Goal: Information Seeking & Learning: Learn about a topic

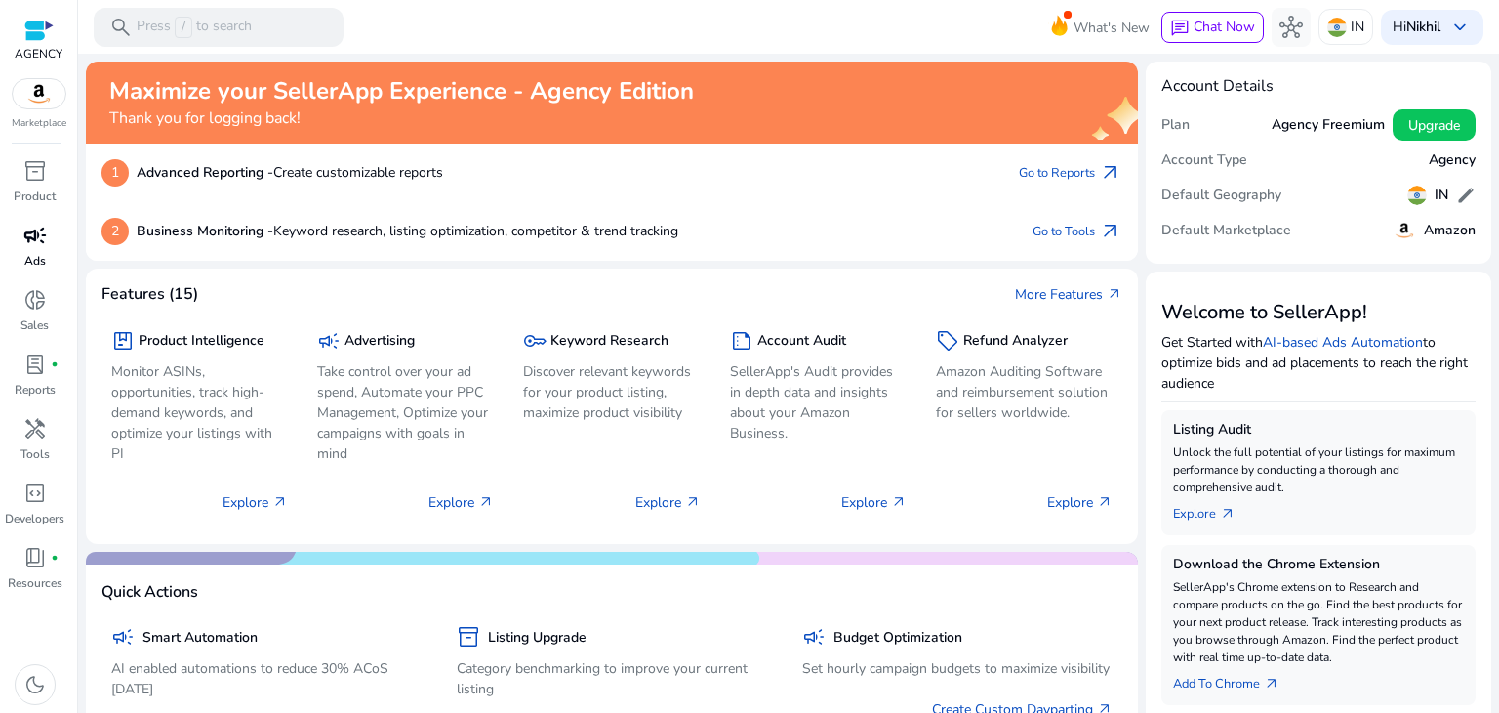
click at [28, 253] on p "Ads" at bounding box center [34, 261] width 21 height 18
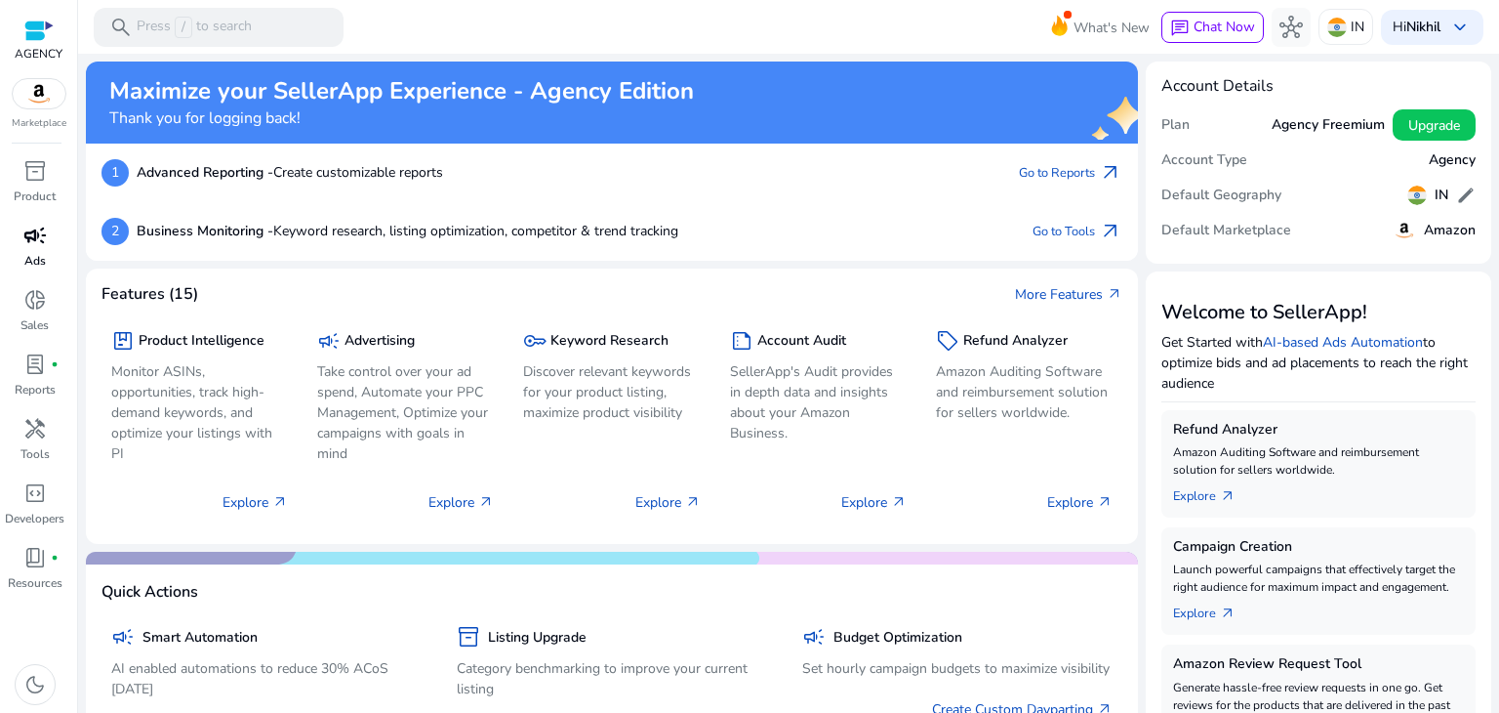
click at [37, 245] on span "campaign" at bounding box center [34, 235] width 23 height 23
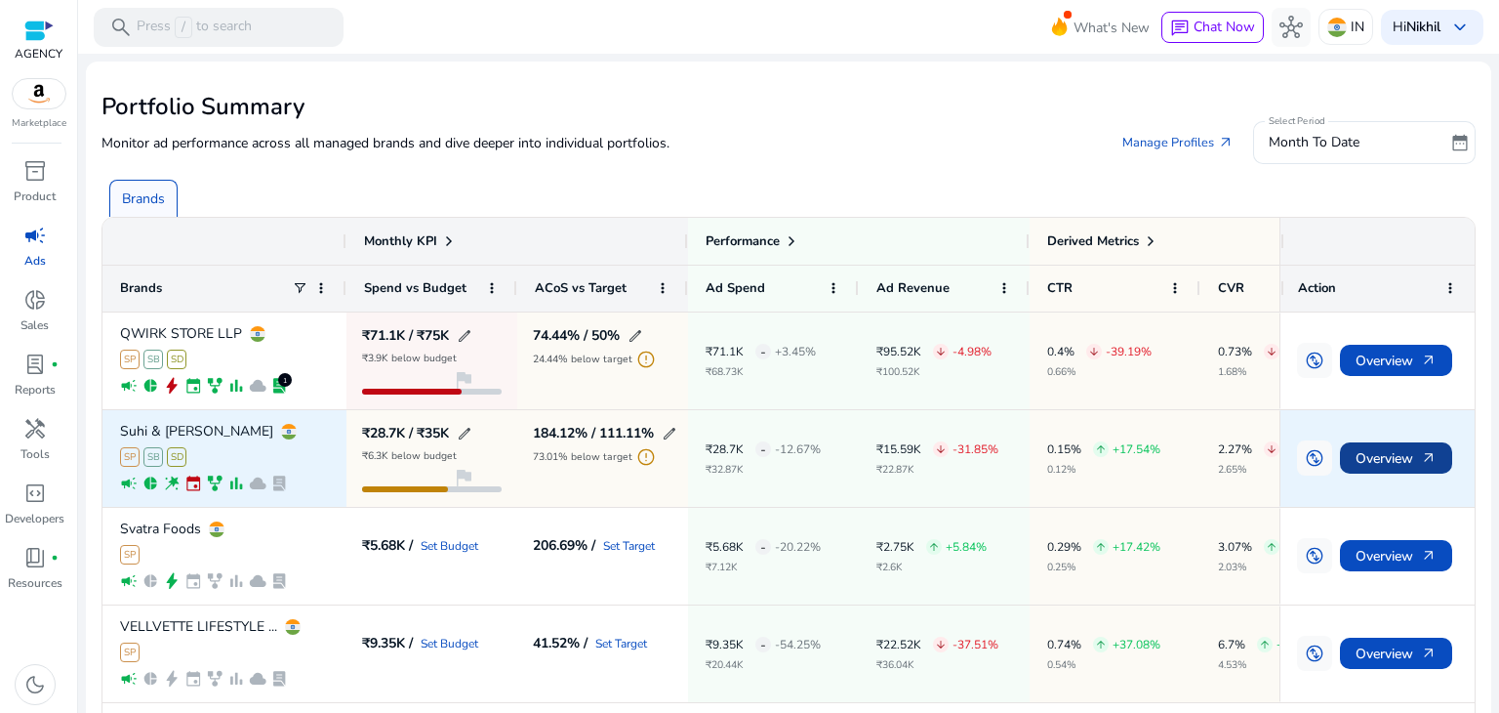
click at [1383, 458] on span "Overview arrow_outward" at bounding box center [1396, 458] width 81 height 40
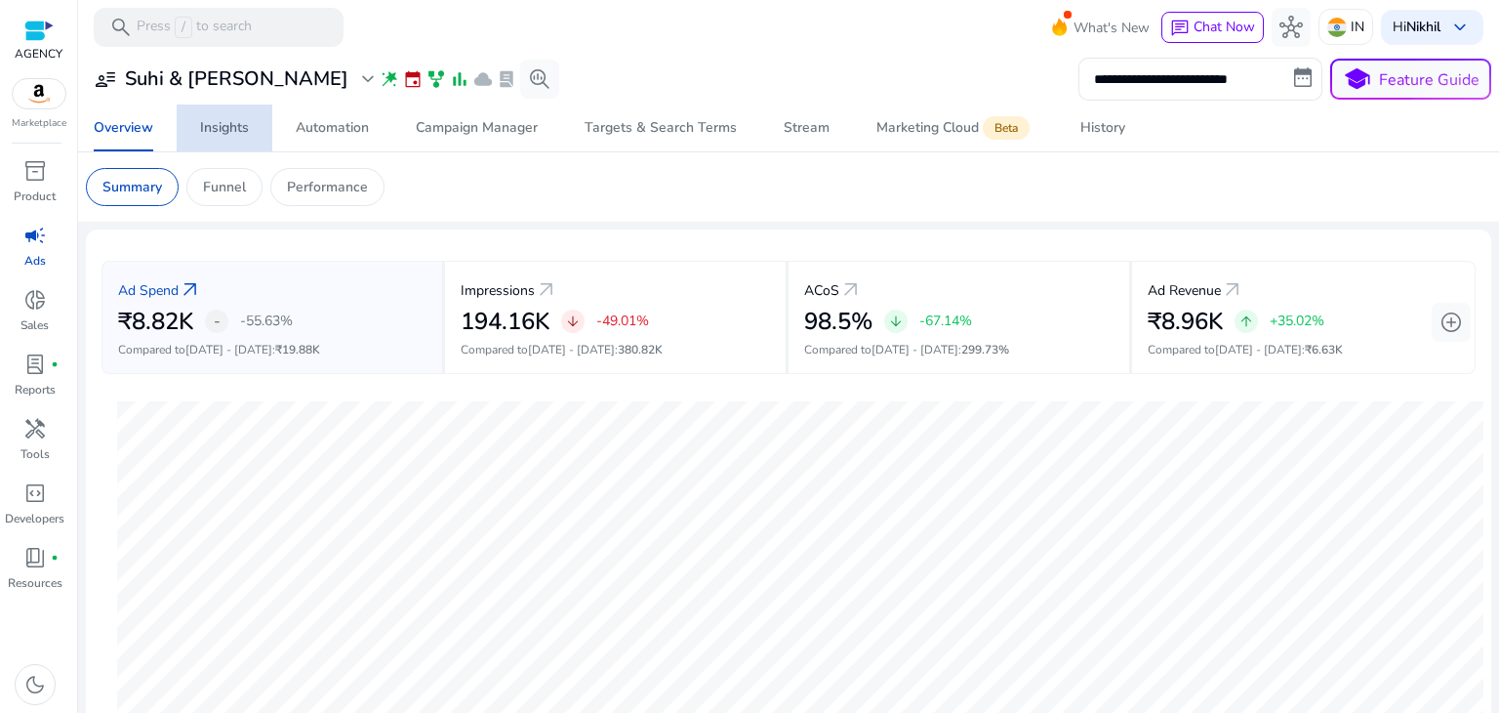
click at [221, 127] on div "Insights" at bounding box center [224, 128] width 49 height 14
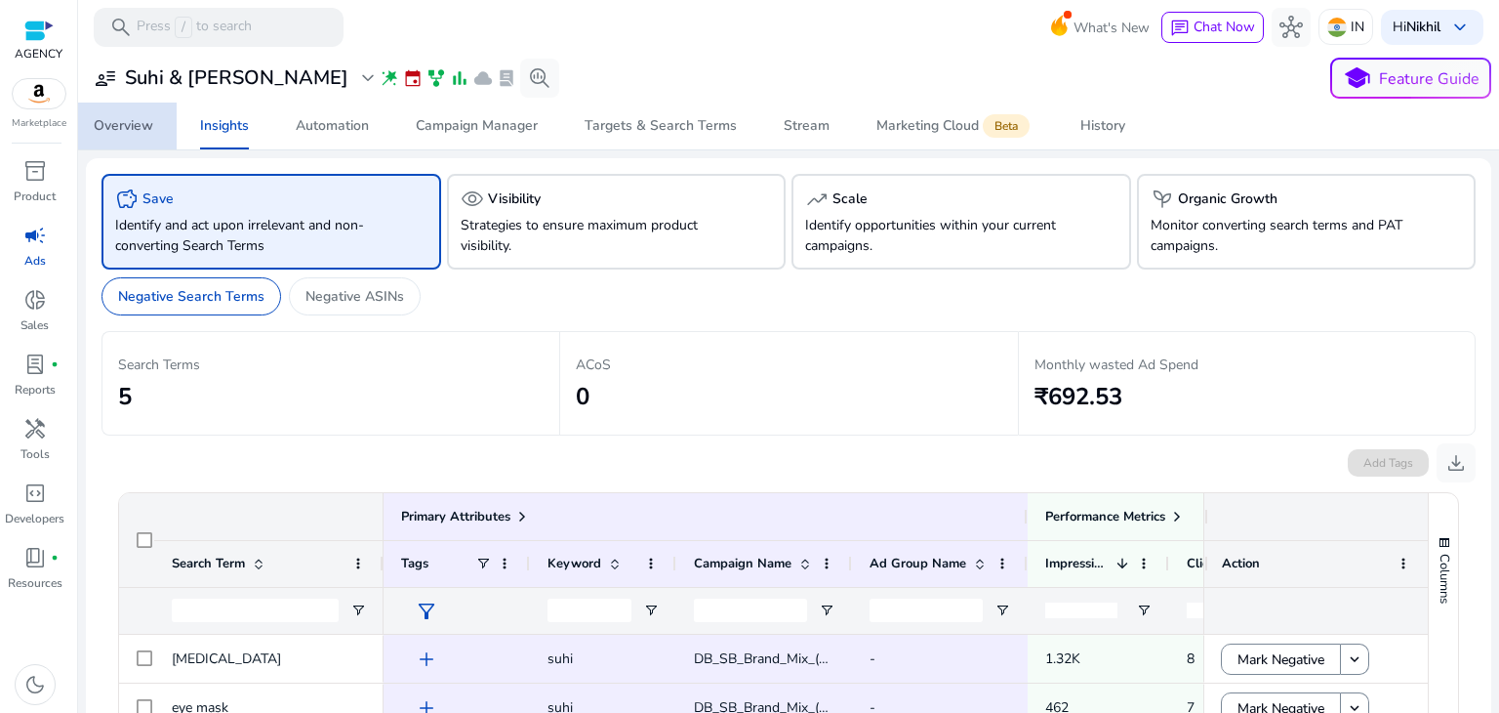
click at [141, 129] on div "Overview" at bounding box center [124, 126] width 60 height 14
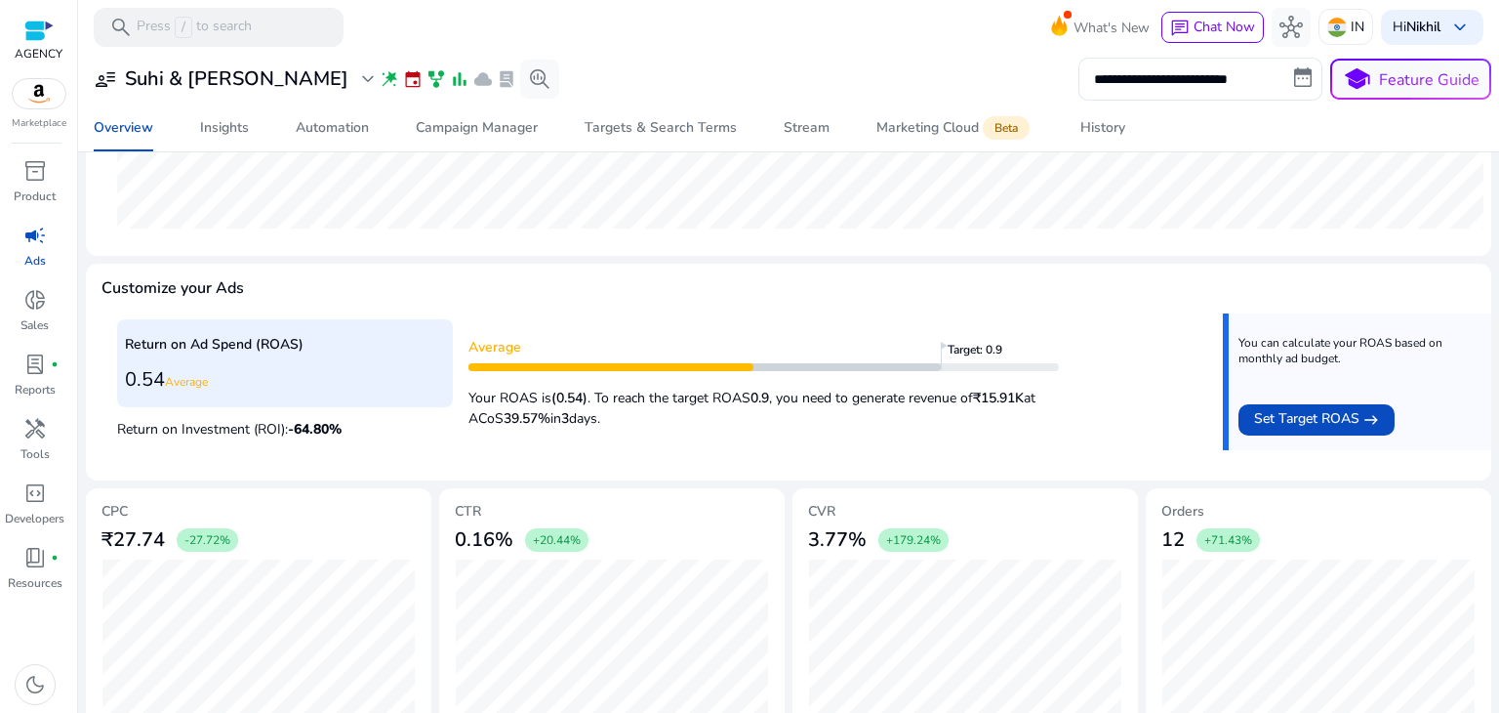
scroll to position [652, 0]
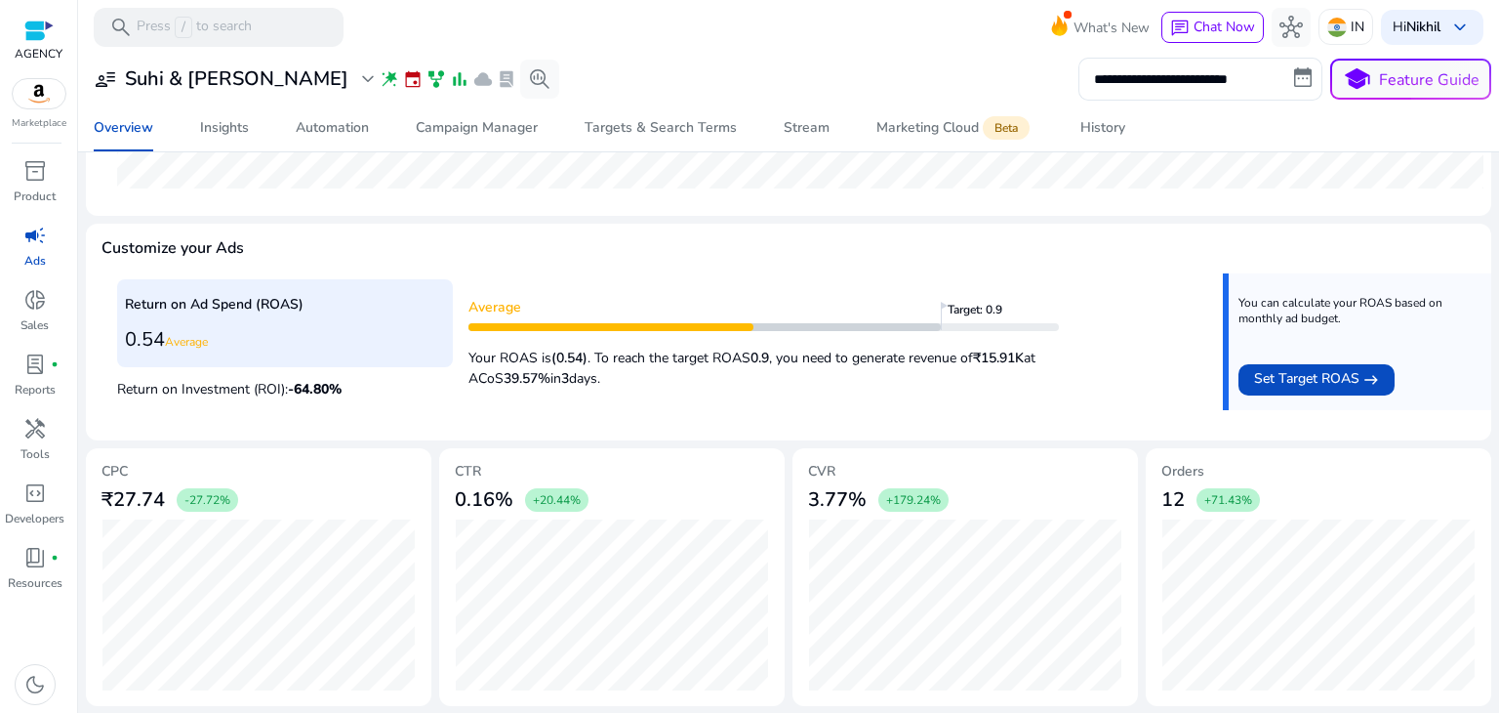
click at [185, 341] on span "Average" at bounding box center [186, 342] width 43 height 16
click at [384, 398] on div "Return on Ad Spend (ROAS) 0.54 Average Return on Investment (ROI): -64.80 %" at bounding box center [285, 341] width 336 height 125
click at [328, 387] on span "-64.80 %" at bounding box center [315, 389] width 54 height 19
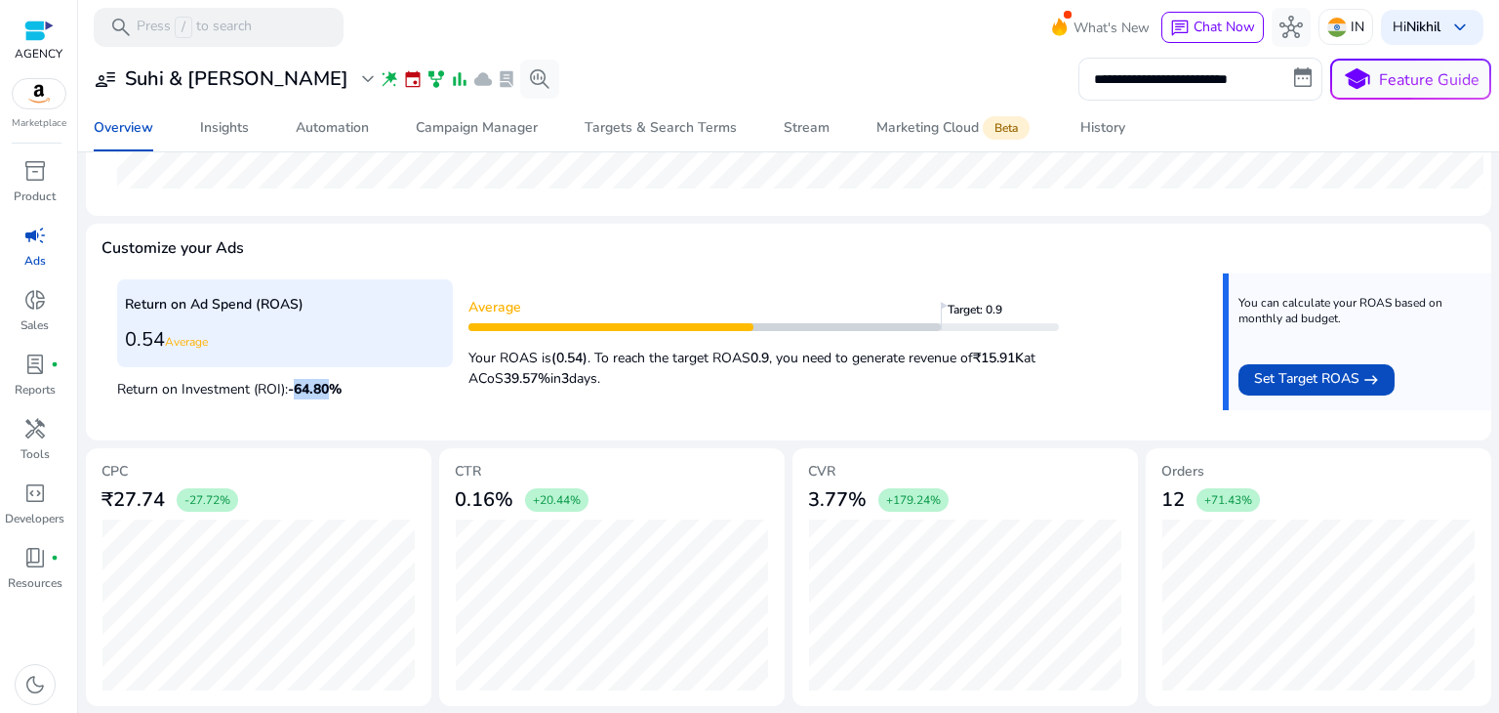
click at [328, 387] on span "-64.80 %" at bounding box center [315, 389] width 54 height 19
click at [394, 394] on p "Return on Investment (ROI): -64.80 %" at bounding box center [285, 386] width 336 height 25
click at [327, 391] on span "-64.80 %" at bounding box center [315, 389] width 54 height 19
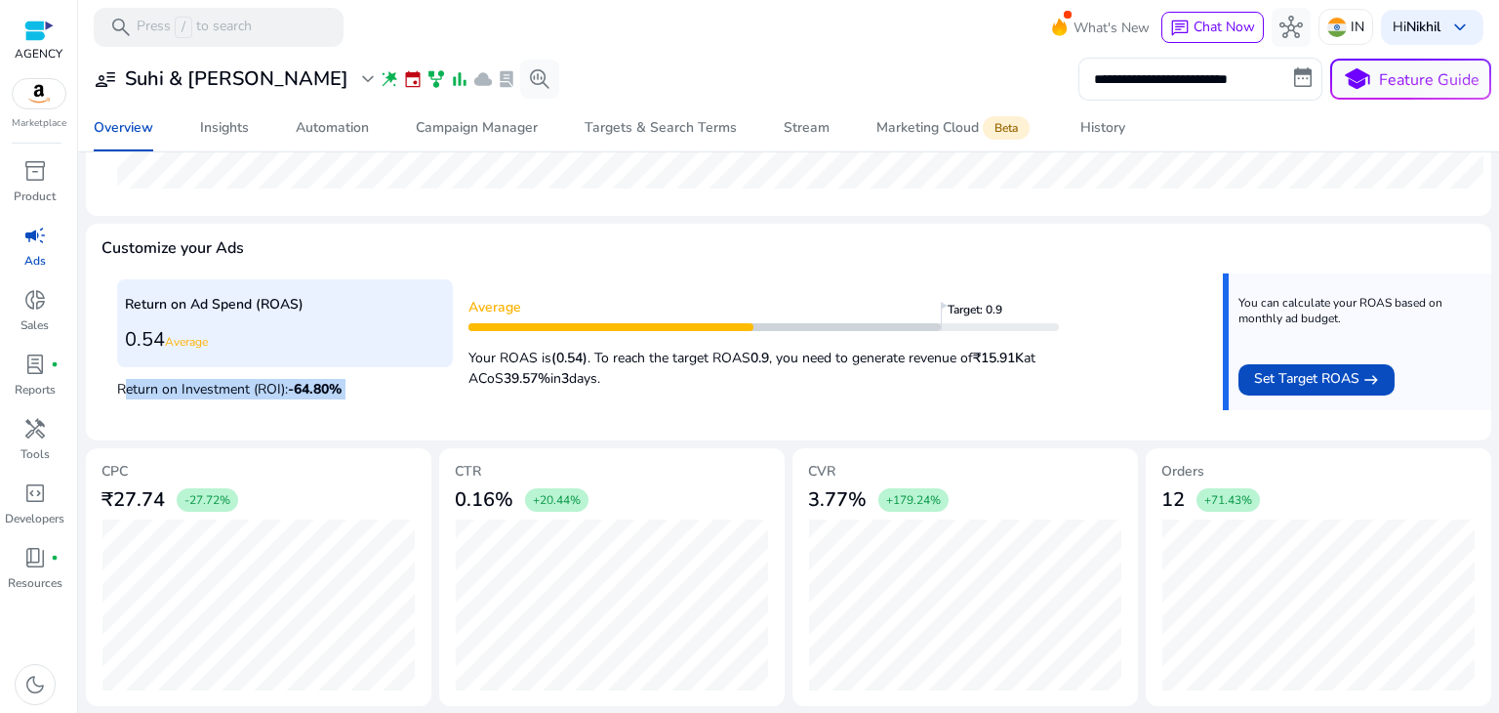
click at [327, 391] on span "-64.80 %" at bounding box center [315, 389] width 54 height 19
drag, startPoint x: 291, startPoint y: 387, endPoint x: 371, endPoint y: 384, distance: 80.1
click at [371, 384] on p "Return on Investment (ROI): -64.80 %" at bounding box center [285, 386] width 336 height 25
click at [439, 388] on p "Return on Investment (ROI): -64.80 %" at bounding box center [285, 386] width 336 height 25
click at [330, 131] on div "Automation" at bounding box center [332, 128] width 73 height 14
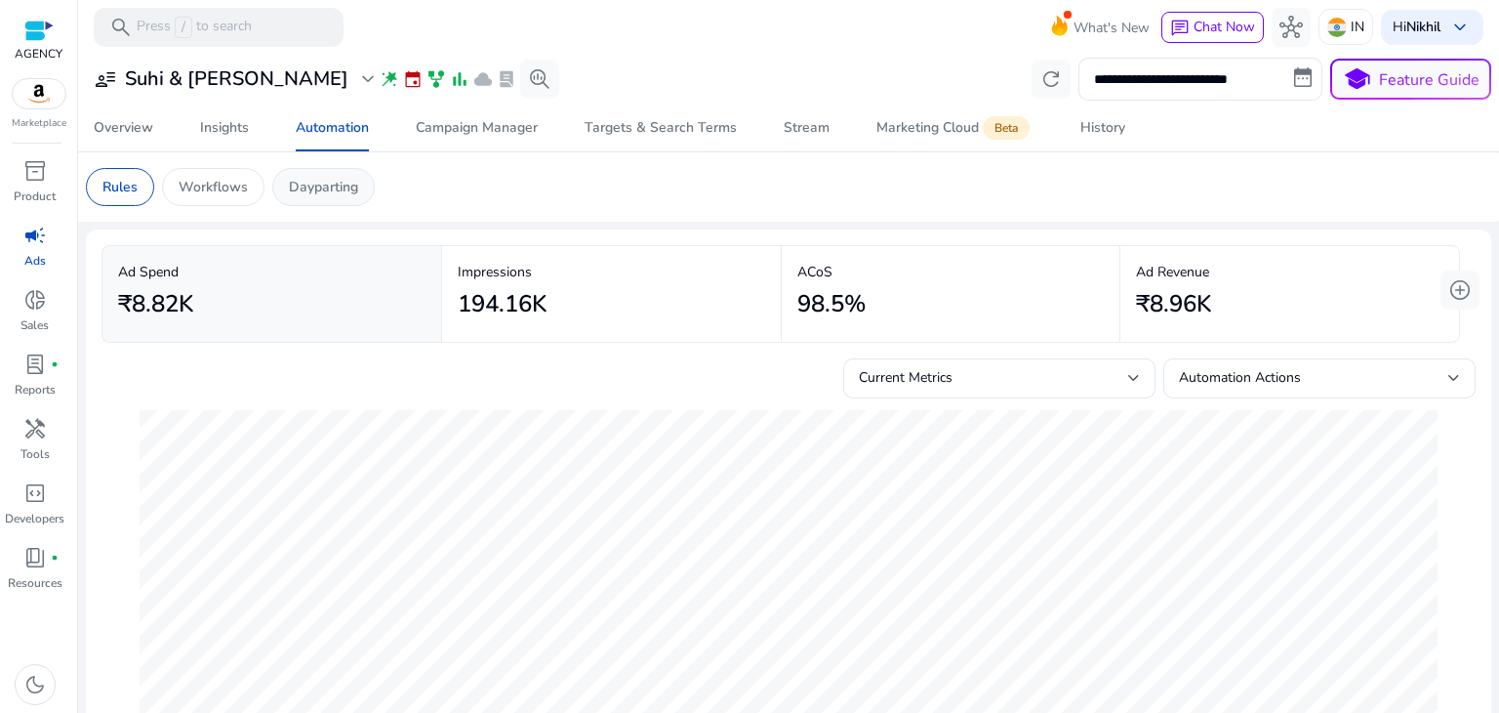
click at [289, 187] on p "Dayparting" at bounding box center [323, 187] width 69 height 20
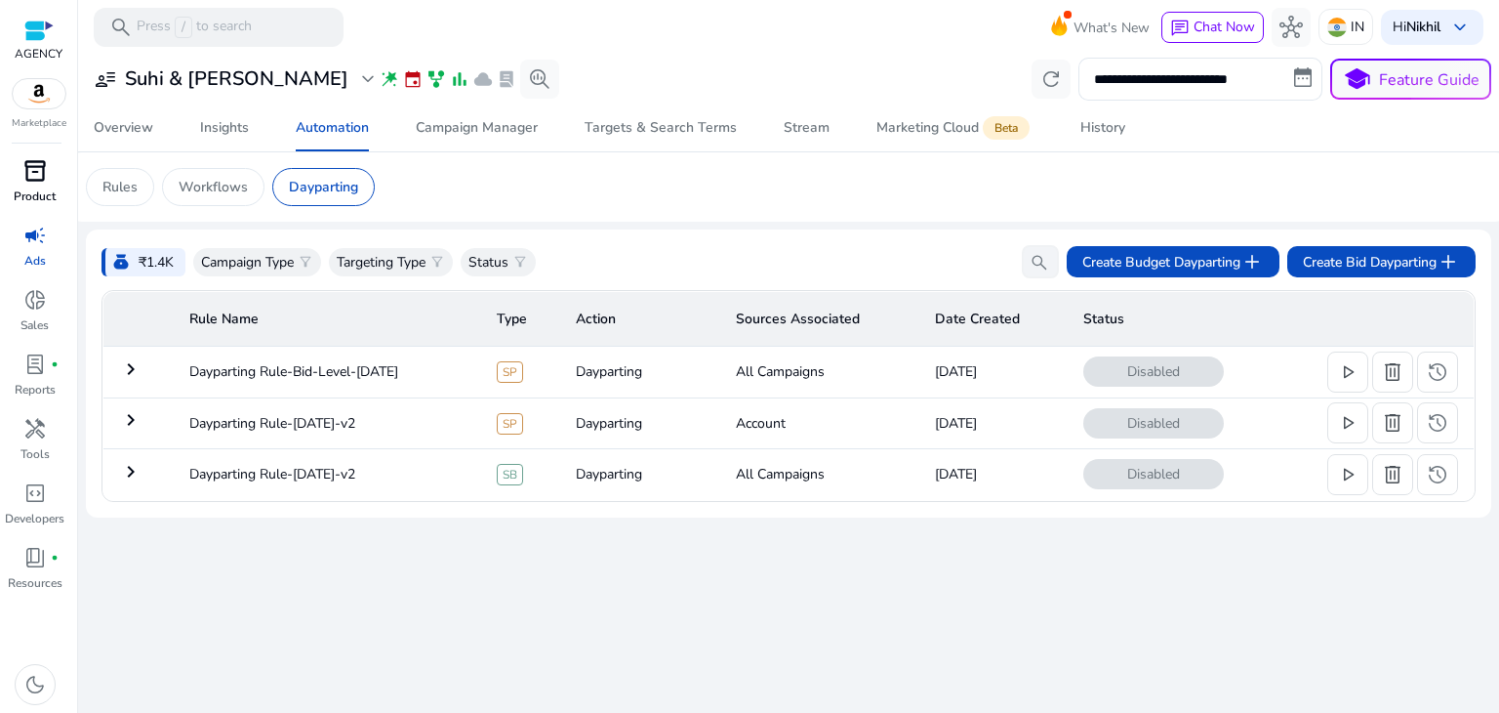
click at [48, 187] on p "Product" at bounding box center [35, 196] width 42 height 18
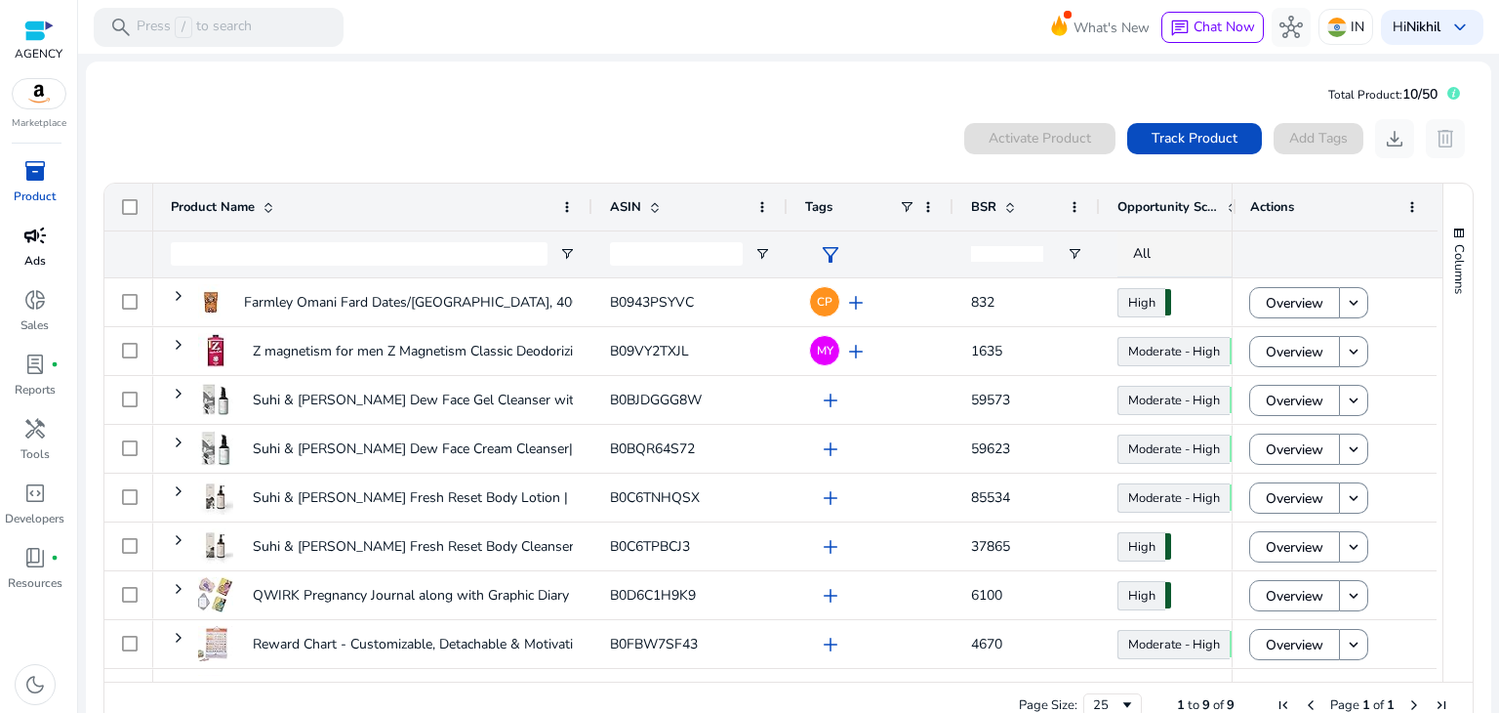
click at [31, 247] on span "campaign" at bounding box center [34, 235] width 23 height 23
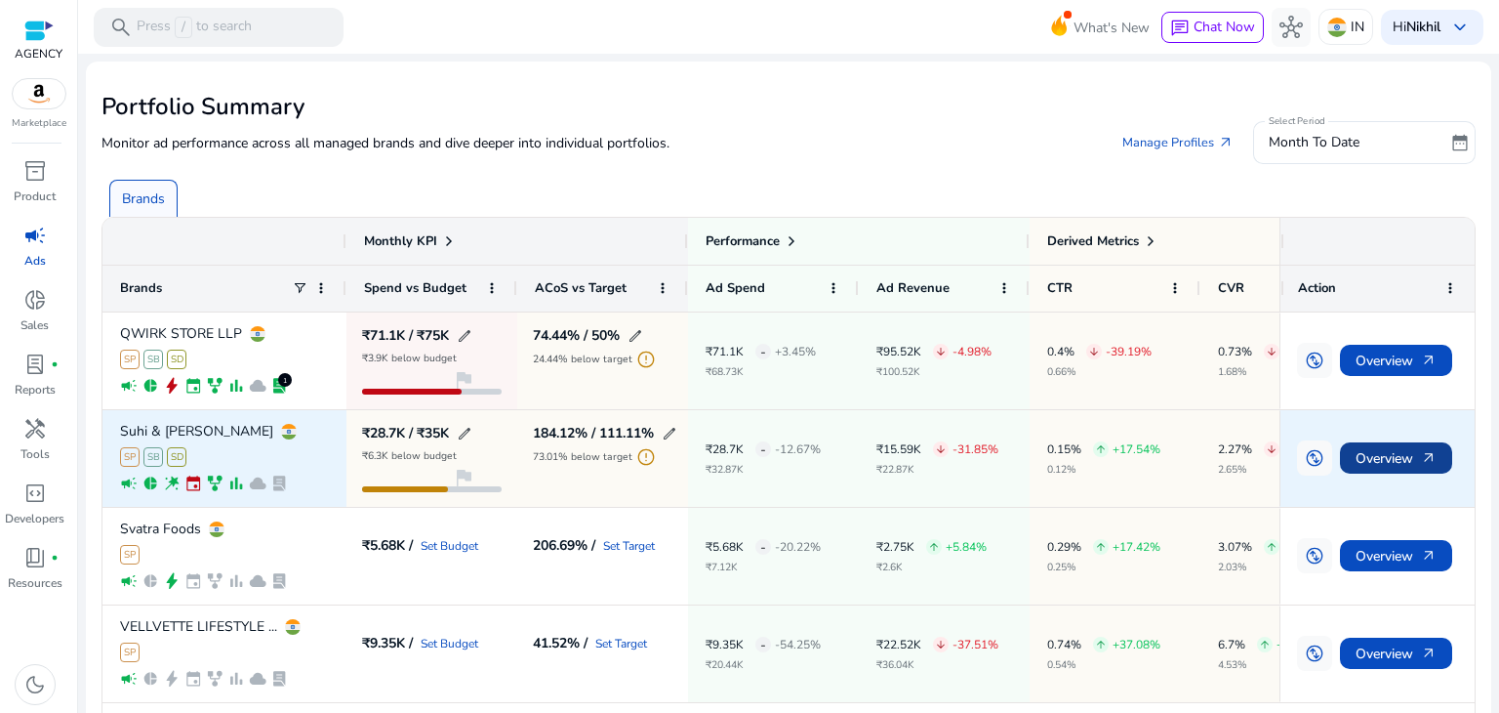
click at [1376, 460] on span "Overview arrow_outward" at bounding box center [1396, 458] width 81 height 40
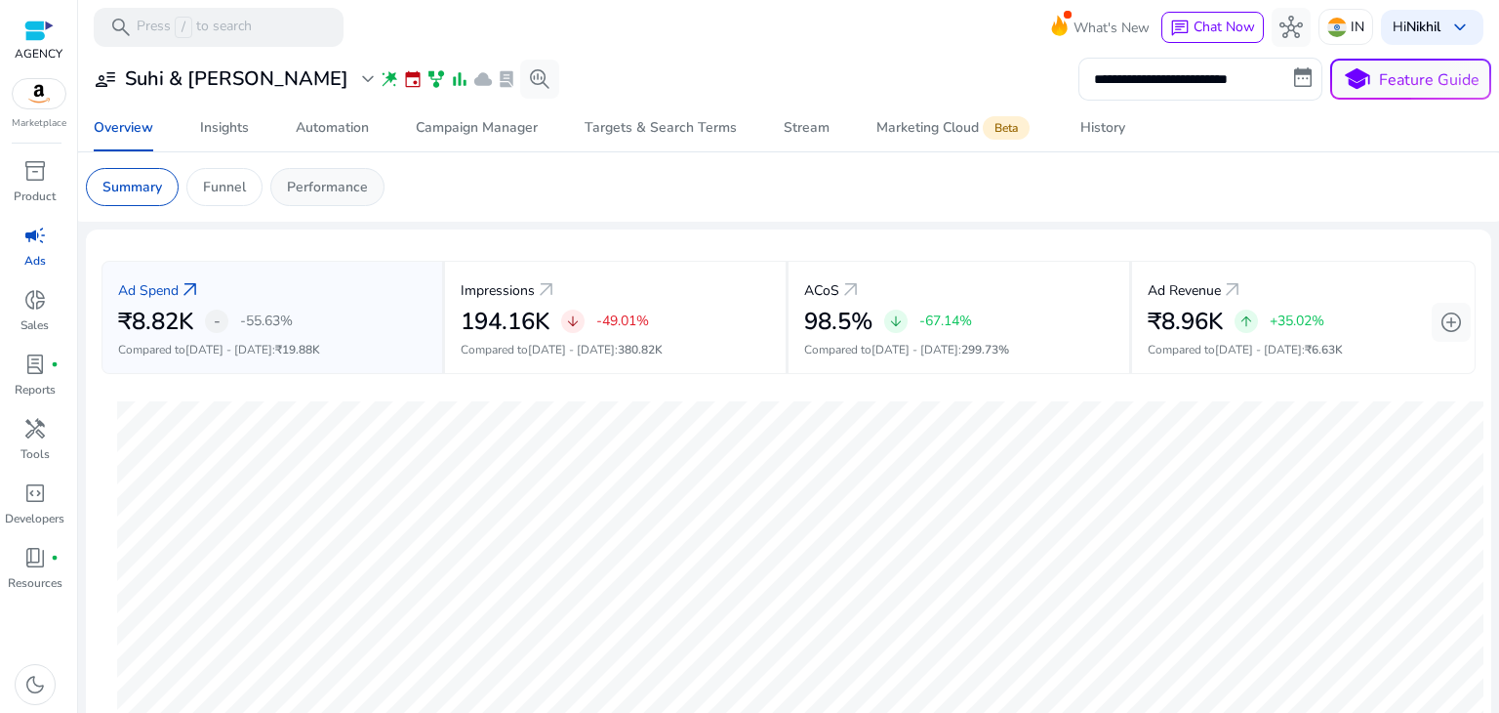
click at [325, 181] on p "Performance" at bounding box center [327, 187] width 81 height 20
click at [332, 196] on div "Performance" at bounding box center [327, 187] width 114 height 38
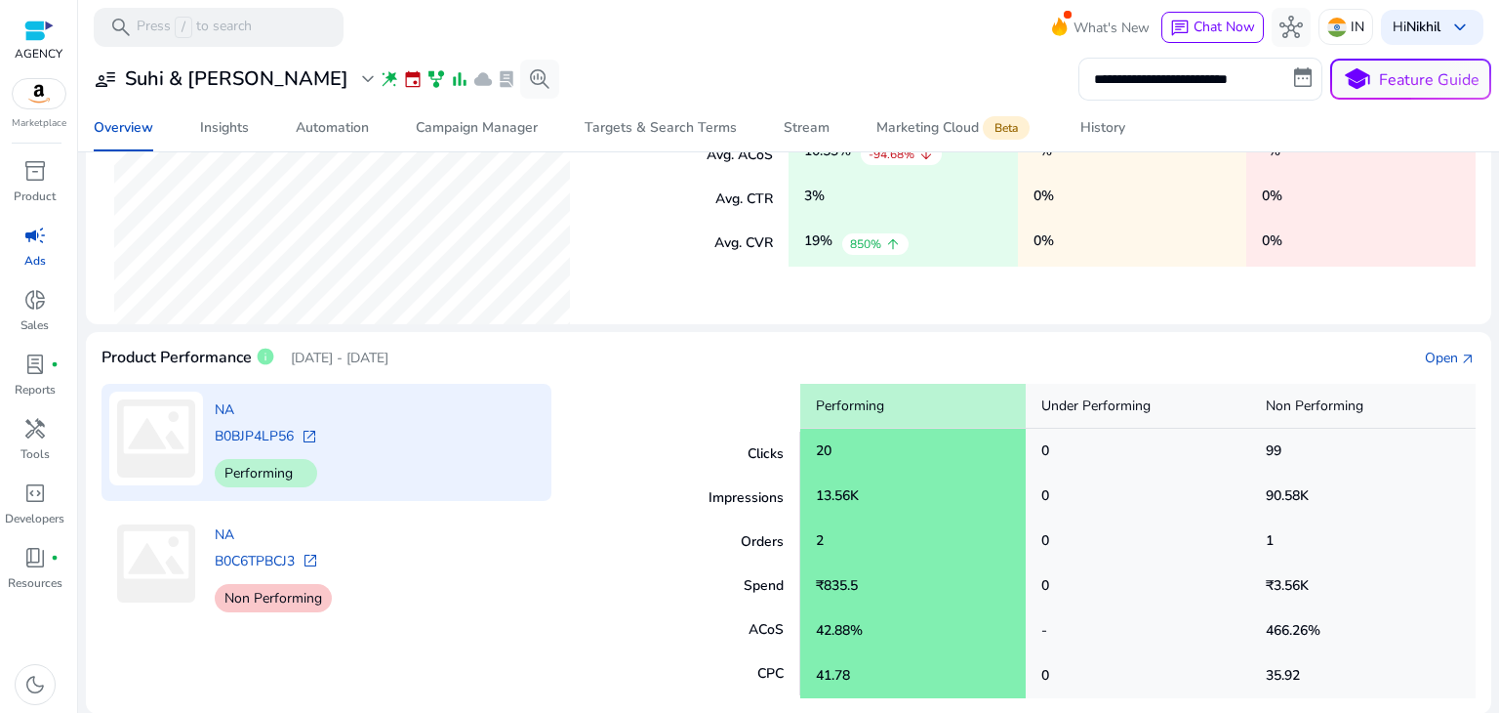
click at [303, 434] on span "open_in_new" at bounding box center [310, 436] width 16 height 16
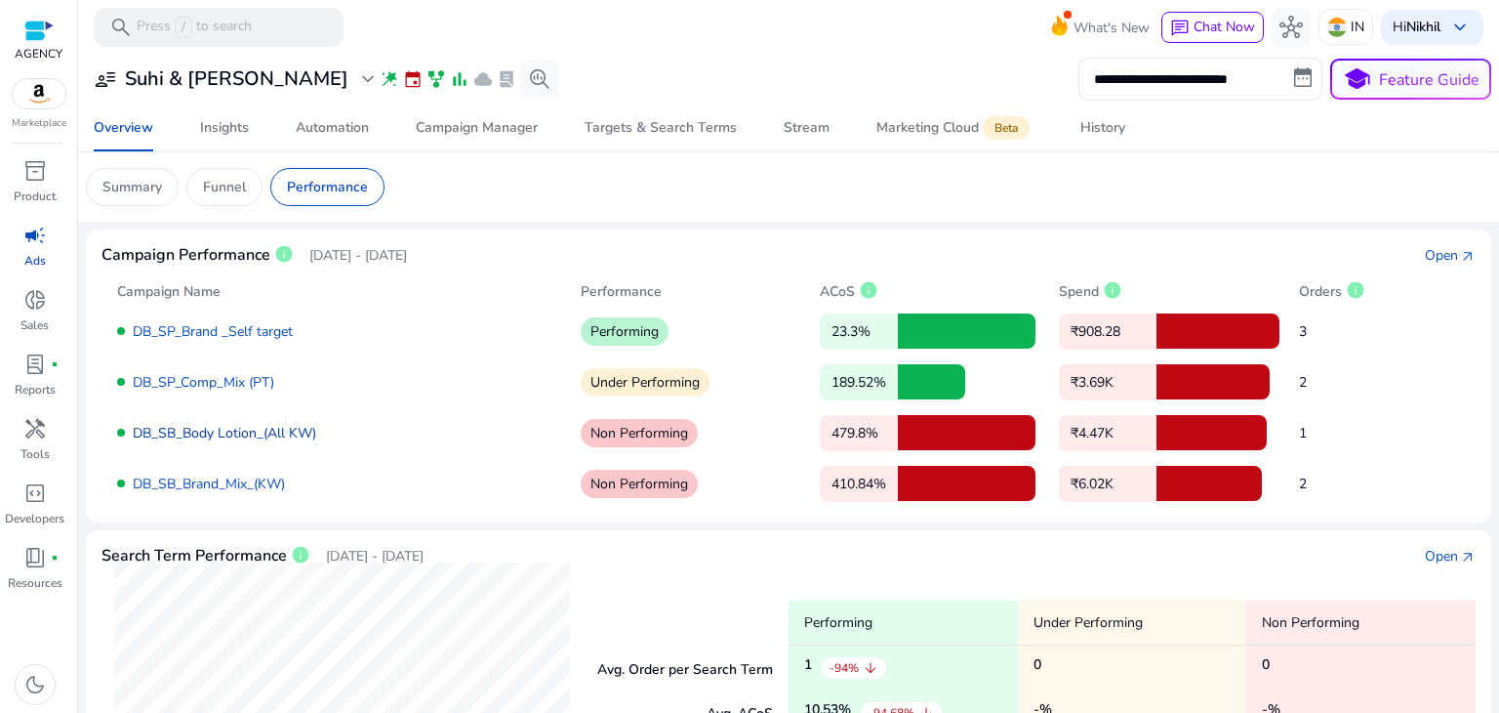
drag, startPoint x: 301, startPoint y: 432, endPoint x: 255, endPoint y: 433, distance: 45.9
click at [255, 433] on link "DB_SB_Body Lotion_(All KW)" at bounding box center [224, 433] width 183 height 19
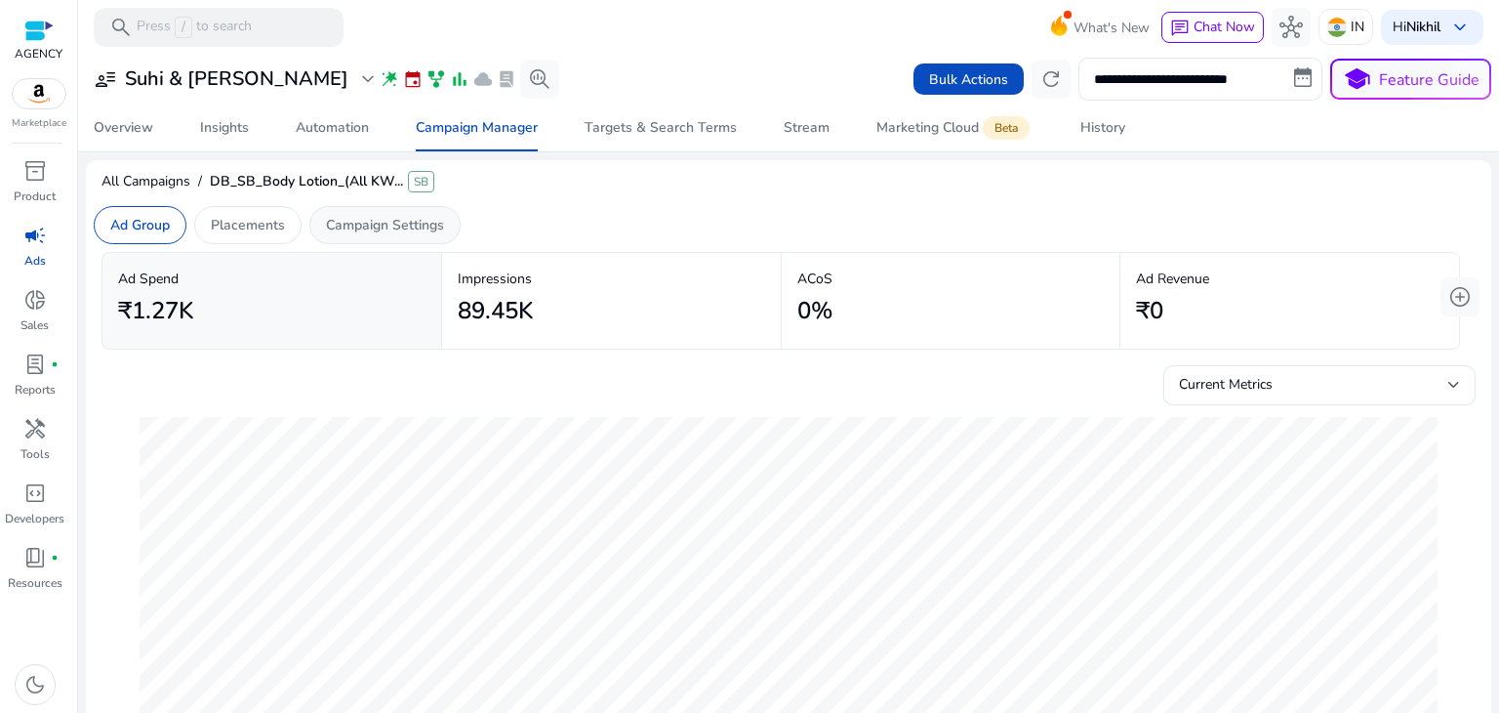
click at [351, 226] on p "Campaign Settings" at bounding box center [385, 225] width 118 height 20
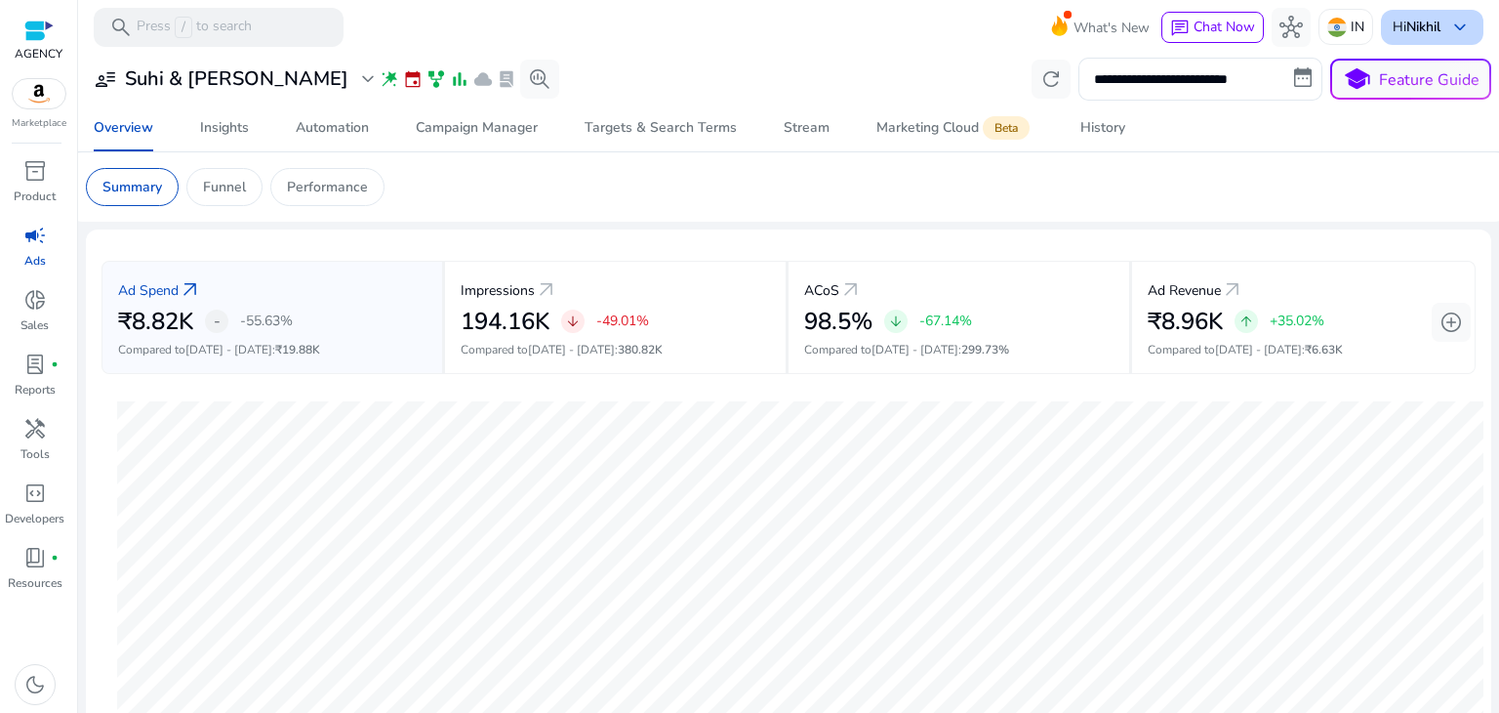
click at [1417, 31] on b "Nikhil" at bounding box center [1423, 27] width 34 height 19
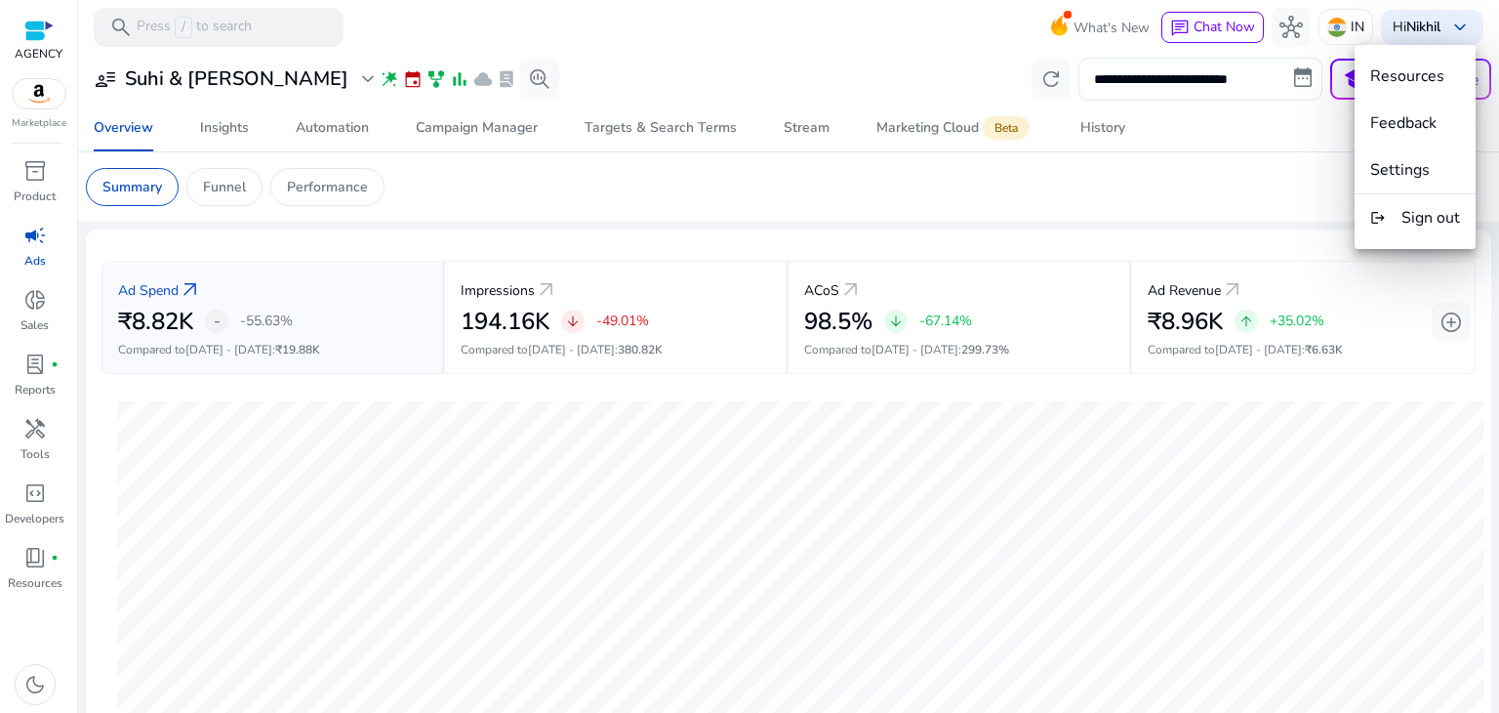
click at [761, 34] on div at bounding box center [749, 356] width 1499 height 713
